Goal: Task Accomplishment & Management: Manage account settings

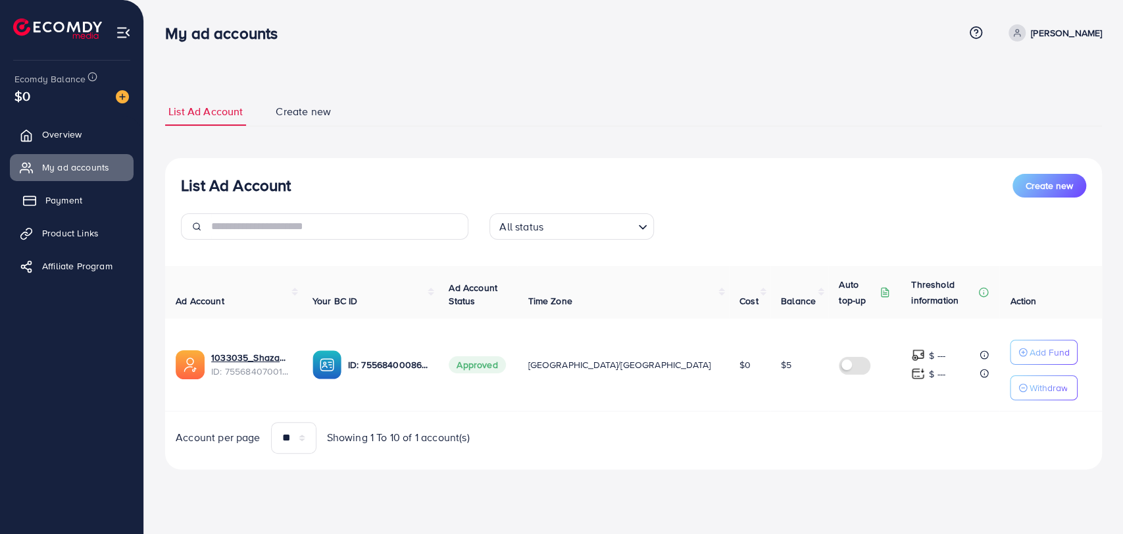
click at [86, 197] on link "Payment" at bounding box center [72, 200] width 124 height 26
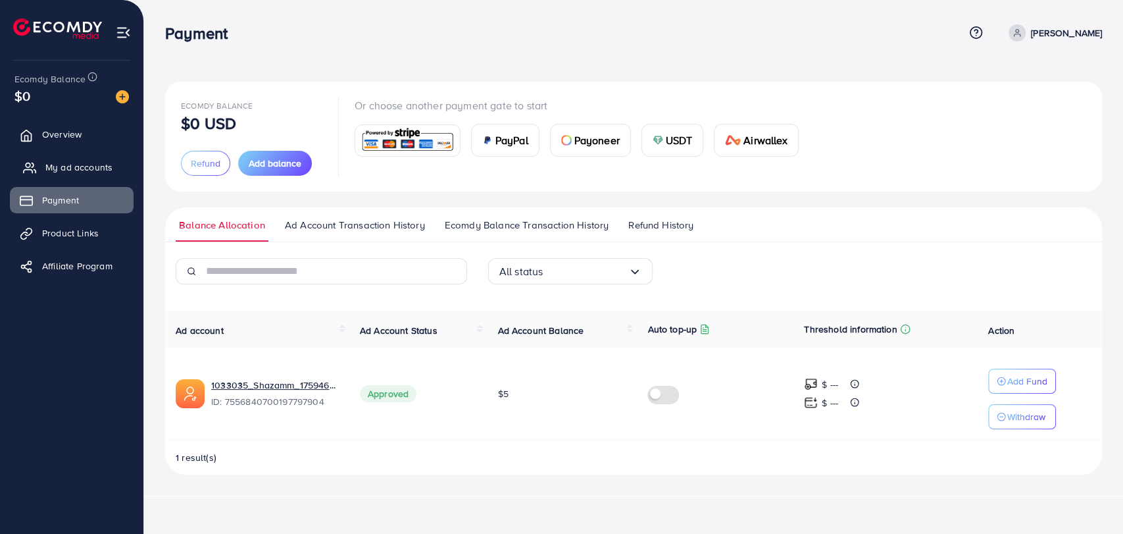
click at [58, 166] on span "My ad accounts" at bounding box center [78, 167] width 67 height 13
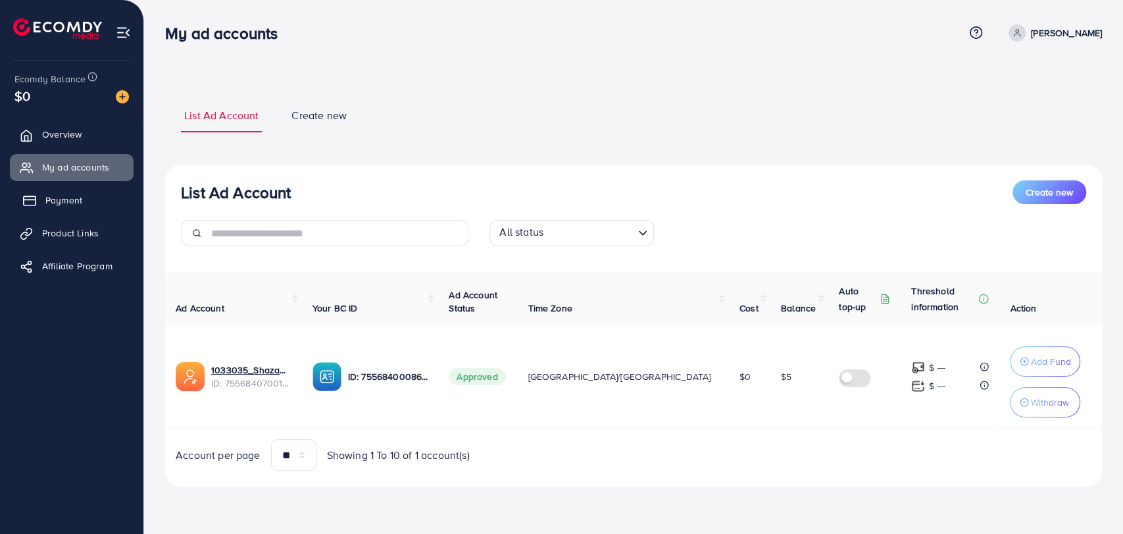
click at [68, 199] on span "Payment" at bounding box center [63, 200] width 37 height 13
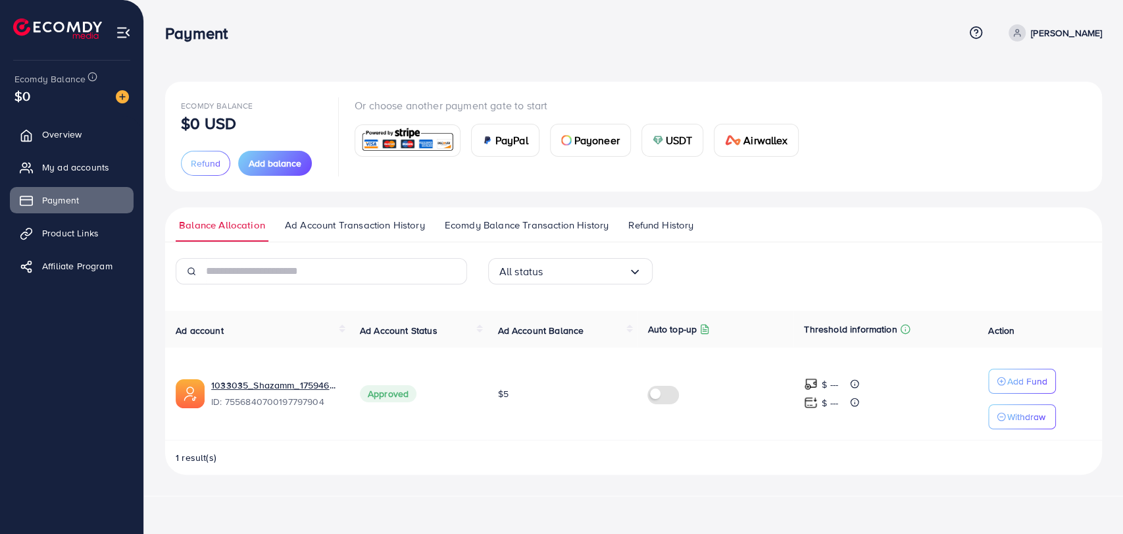
click at [668, 220] on span "Refund History" at bounding box center [661, 225] width 65 height 14
